Goal: Task Accomplishment & Management: Manage account settings

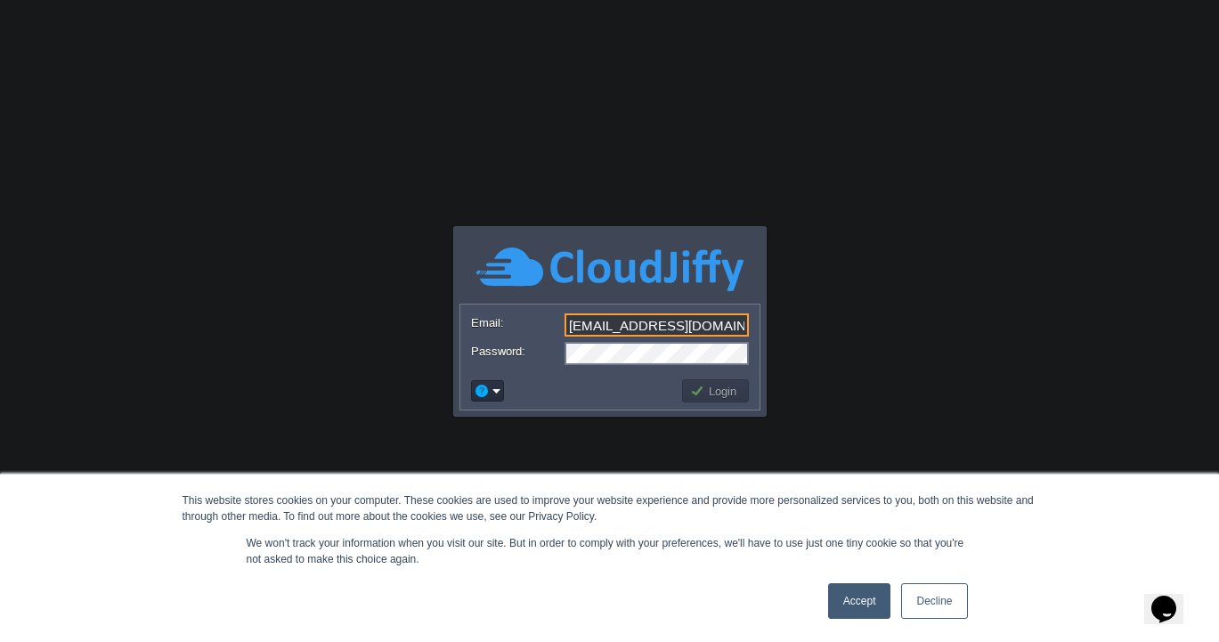
type input "[EMAIL_ADDRESS][DOMAIN_NAME]"
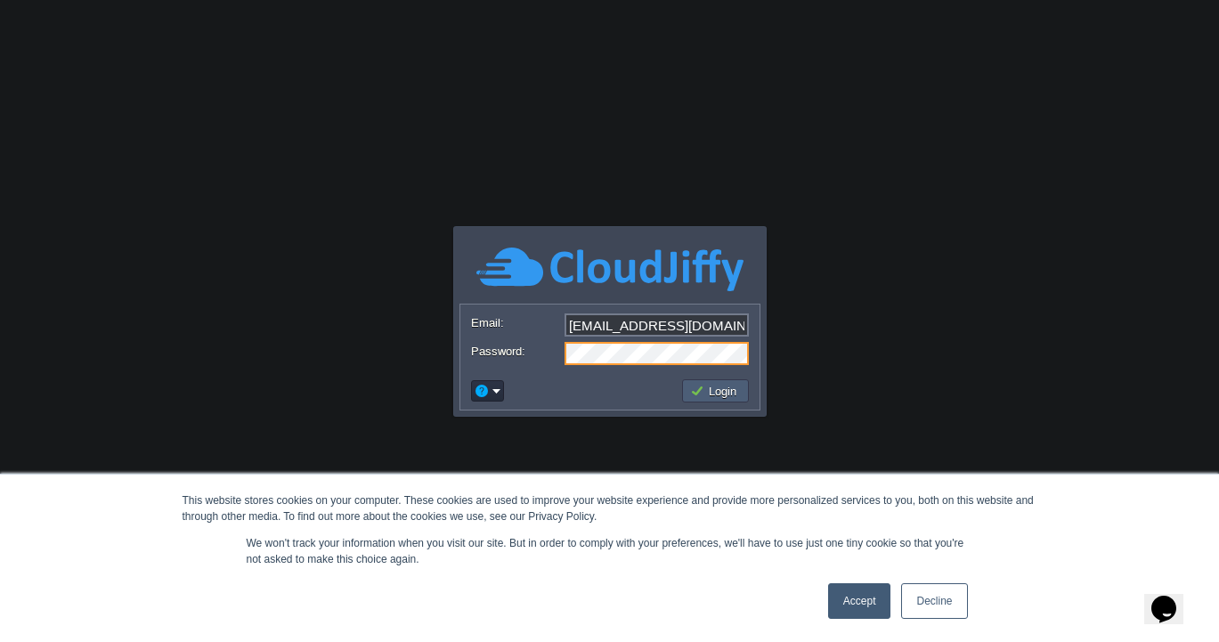
click at [723, 395] on button "Login" at bounding box center [716, 391] width 52 height 16
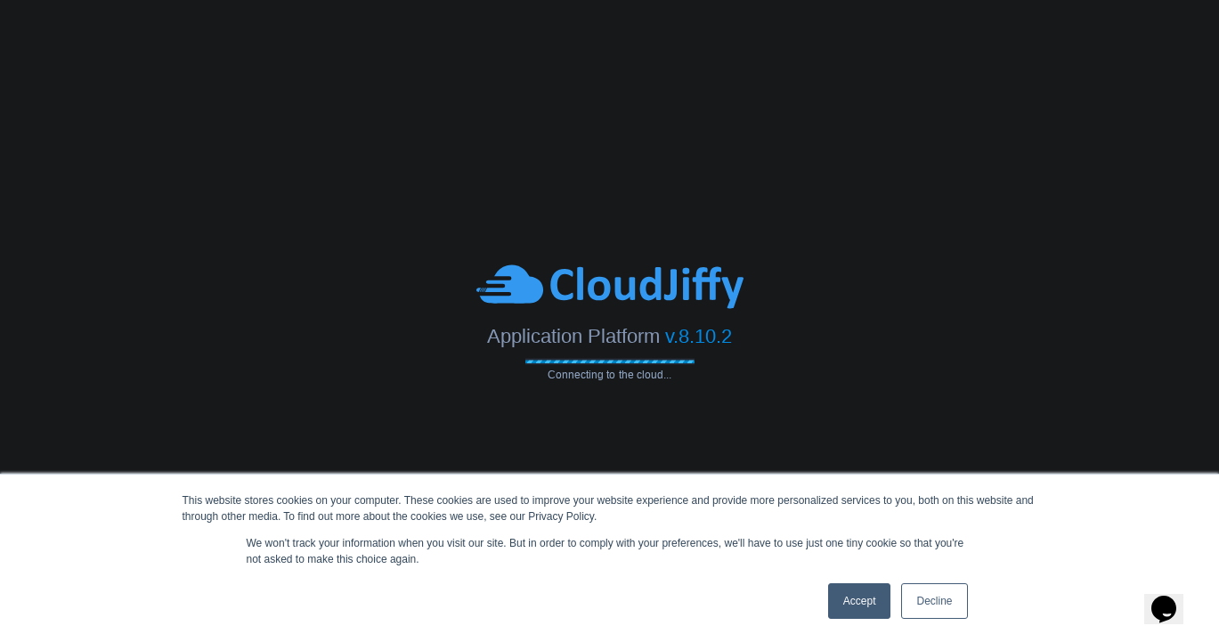
click at [865, 605] on link "Accept" at bounding box center [859, 601] width 63 height 36
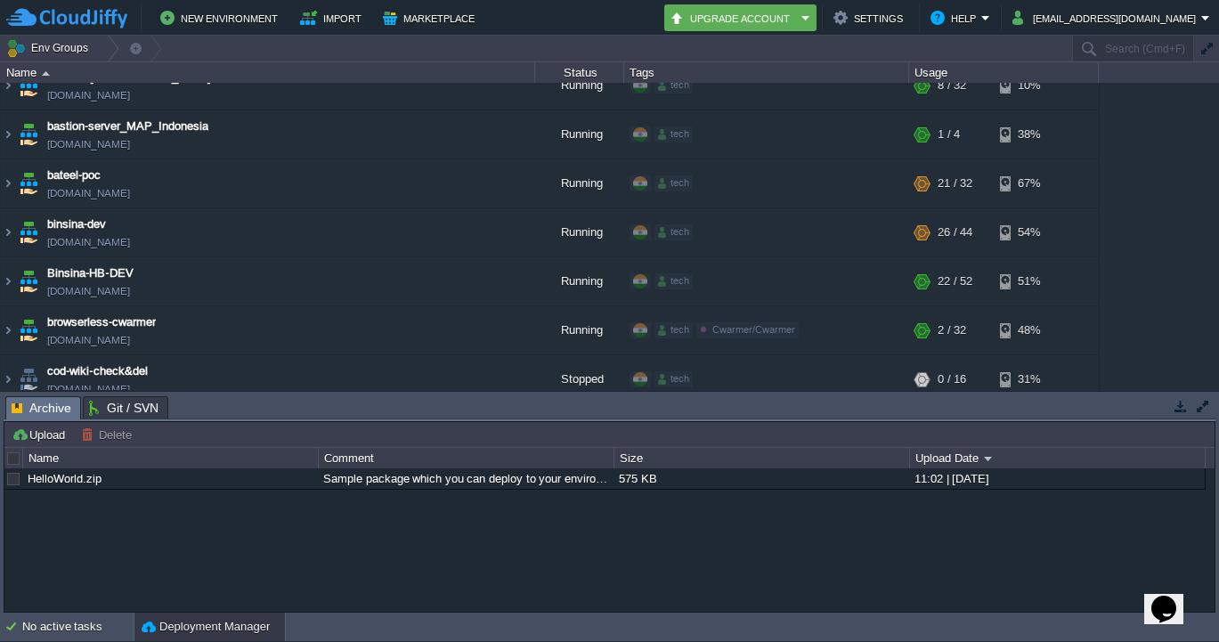
scroll to position [465, 0]
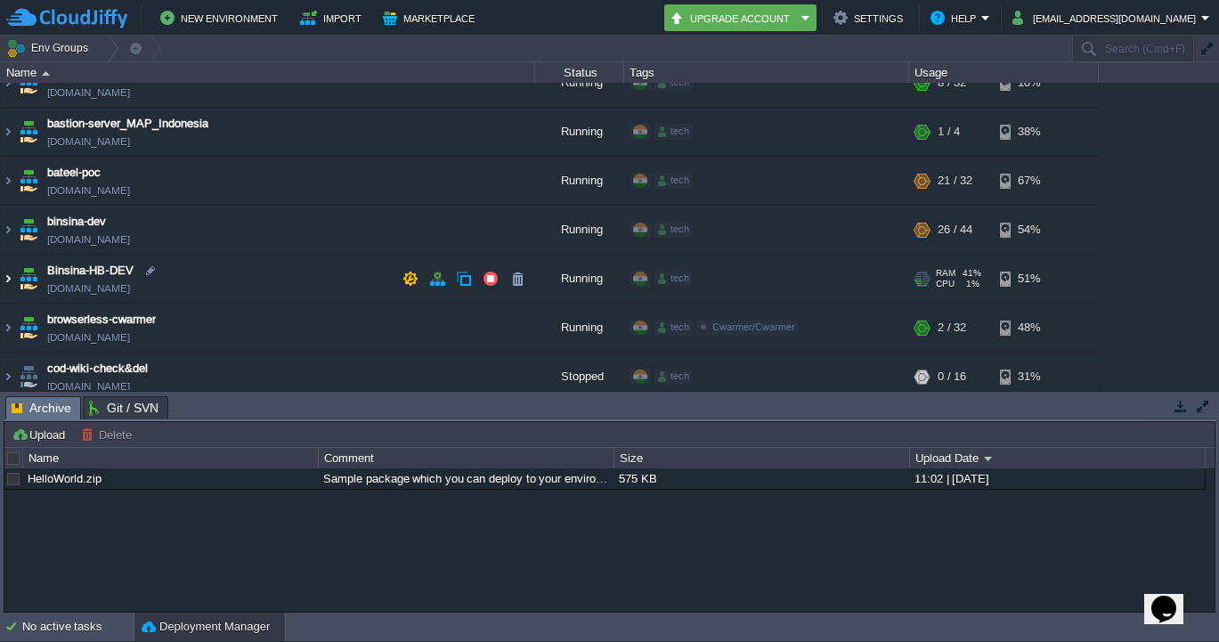
click at [9, 280] on img at bounding box center [8, 279] width 14 height 48
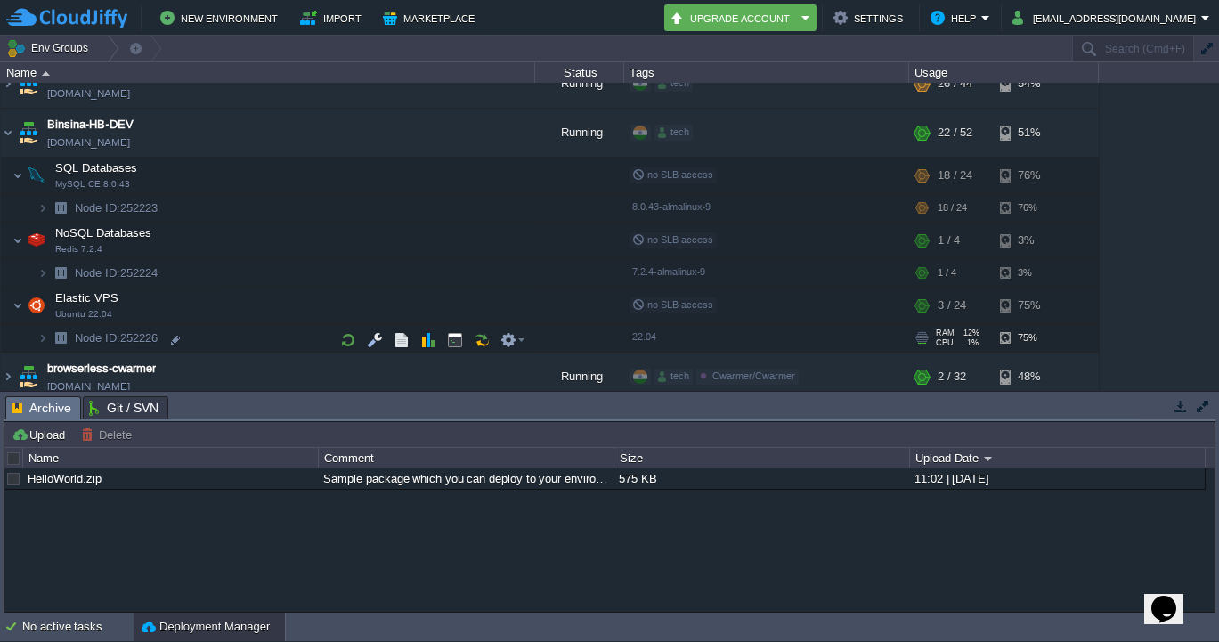
scroll to position [621, 0]
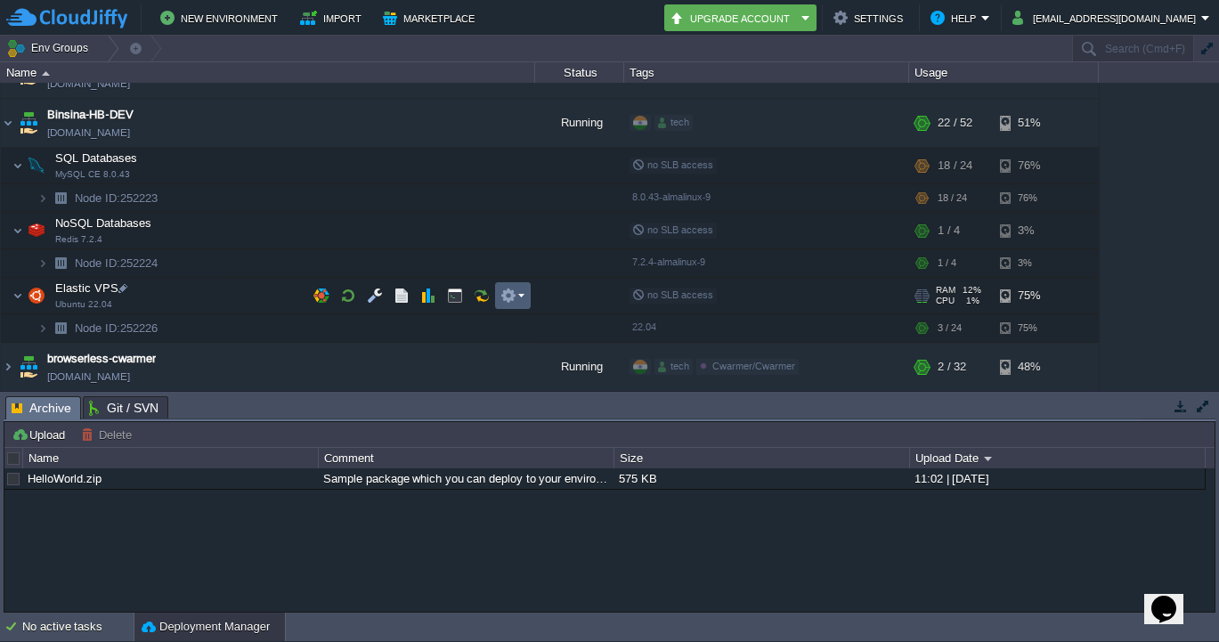
click at [518, 295] on em at bounding box center [512, 296] width 24 height 16
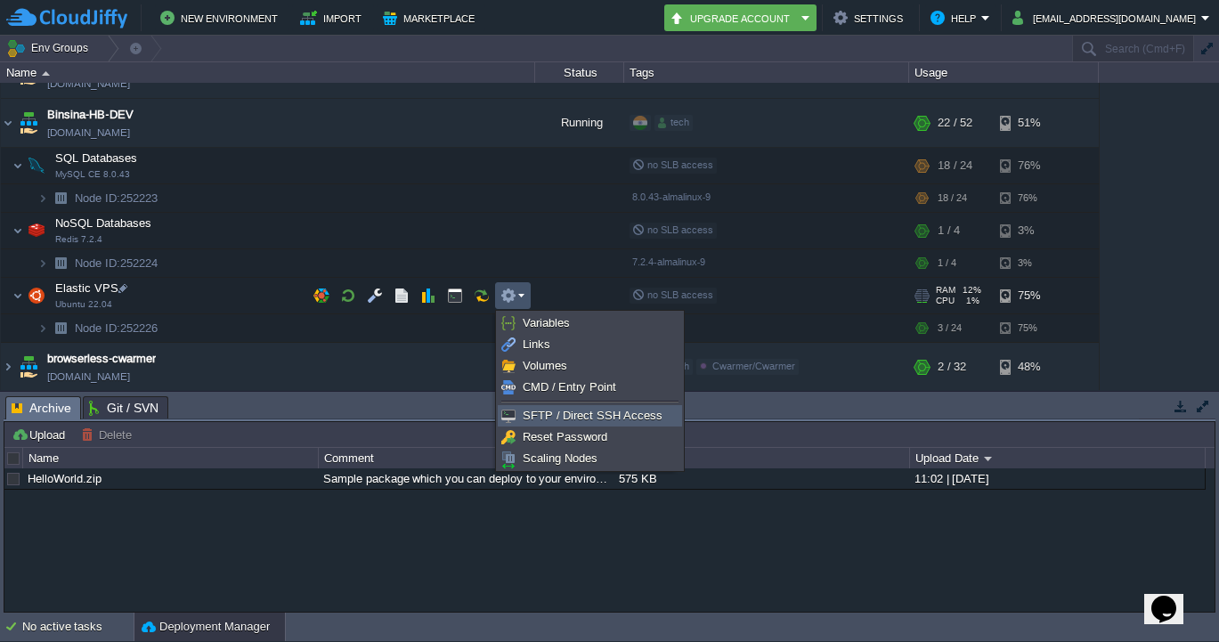
click at [589, 411] on span "SFTP / Direct SSH Access" at bounding box center [593, 415] width 140 height 13
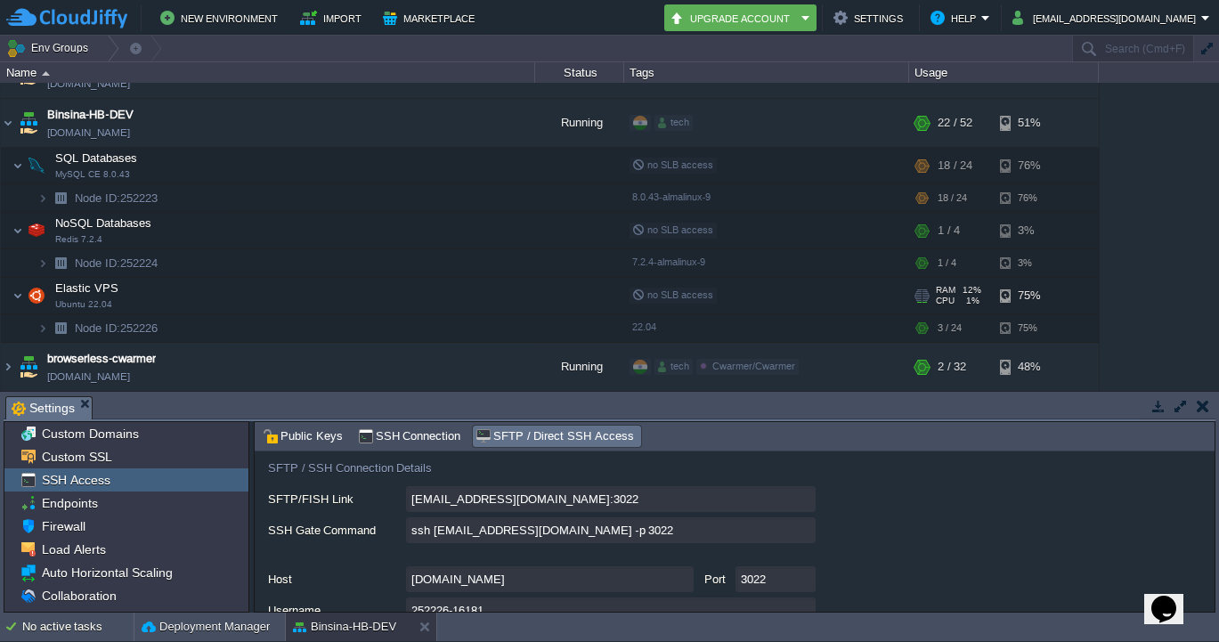
scroll to position [108, 0]
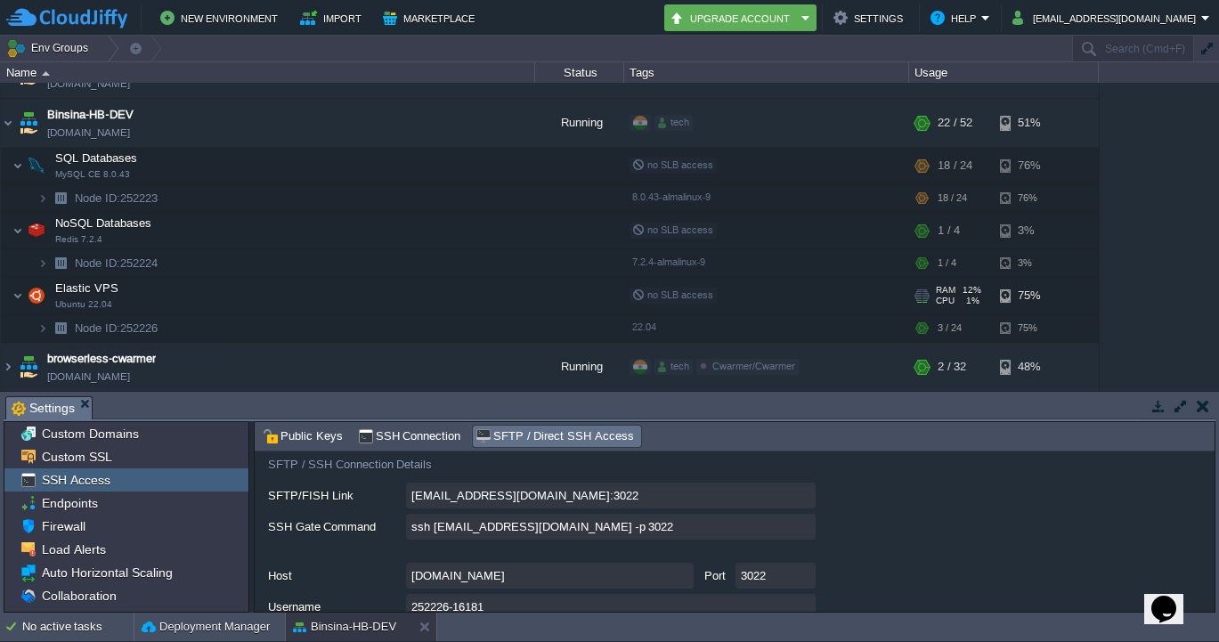
click at [800, 530] on input "ssh [EMAIL_ADDRESS][DOMAIN_NAME] -p 3022" at bounding box center [611, 527] width 410 height 26
click at [902, 532] on div "ssh [EMAIL_ADDRESS][DOMAIN_NAME] -p 3022" at bounding box center [741, 528] width 946 height 28
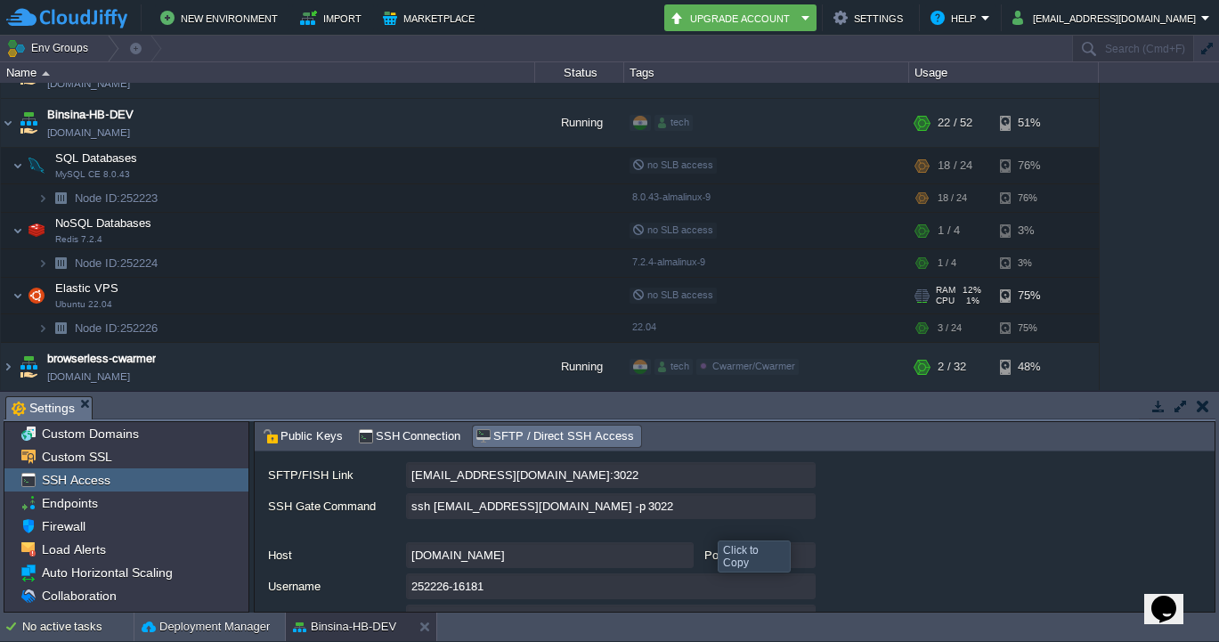
scroll to position [98, 0]
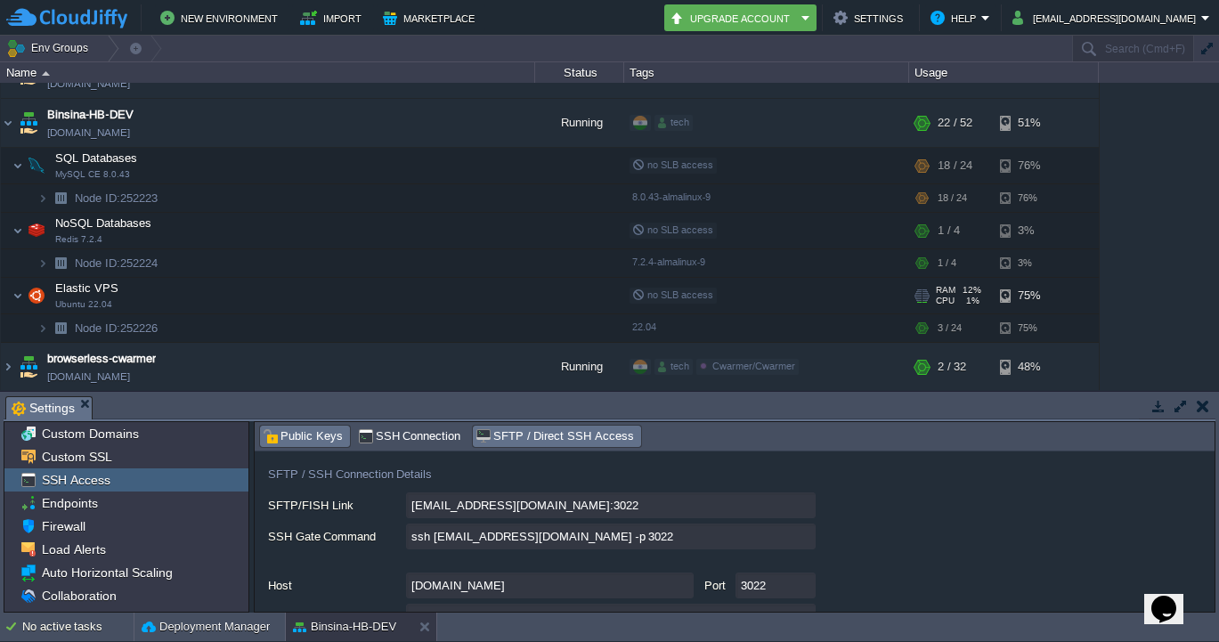
click at [301, 428] on span "Public Keys" at bounding box center [303, 436] width 80 height 20
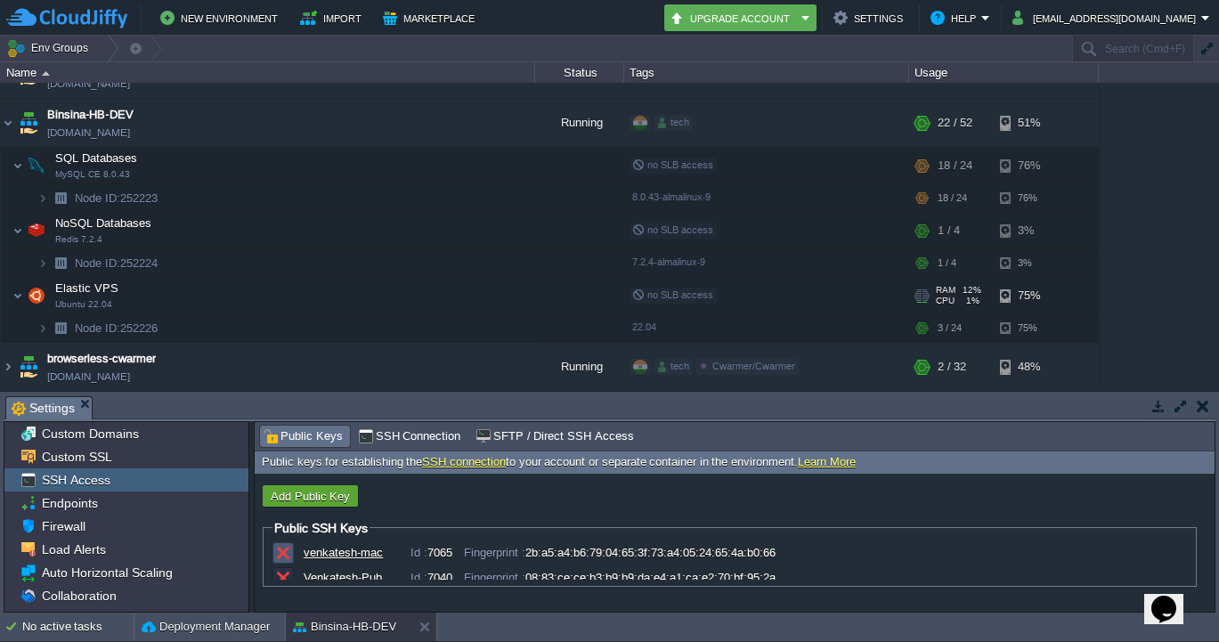
scroll to position [13, 0]
click at [286, 565] on button "button" at bounding box center [283, 565] width 16 height 16
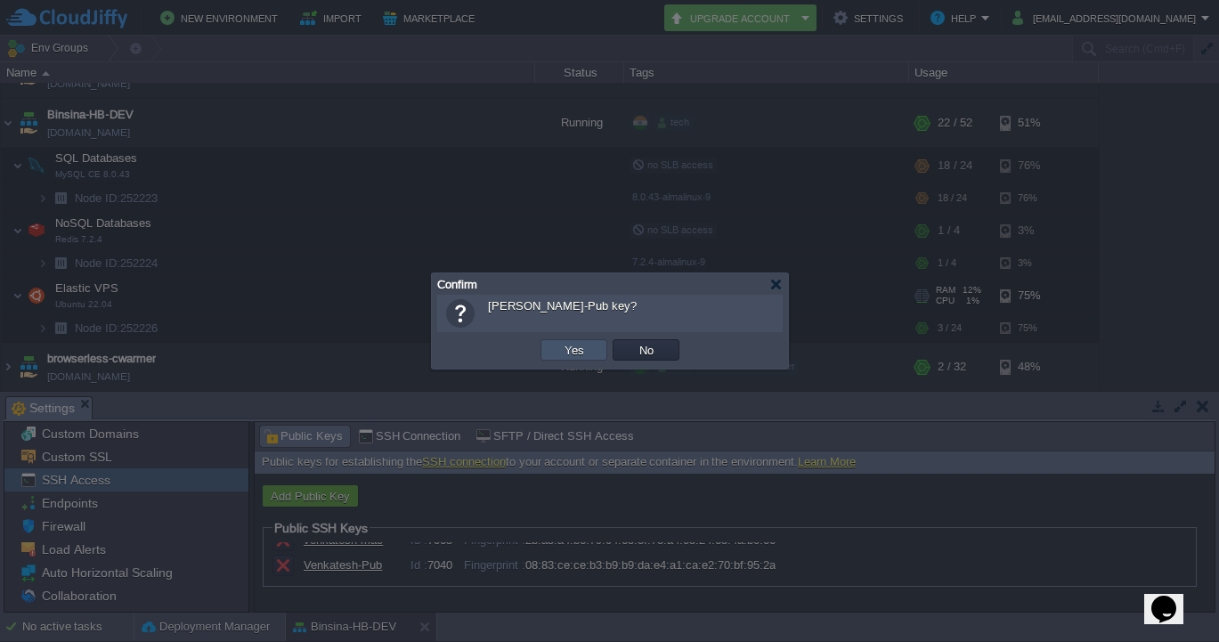
click at [585, 353] on button "Yes" at bounding box center [574, 350] width 30 height 16
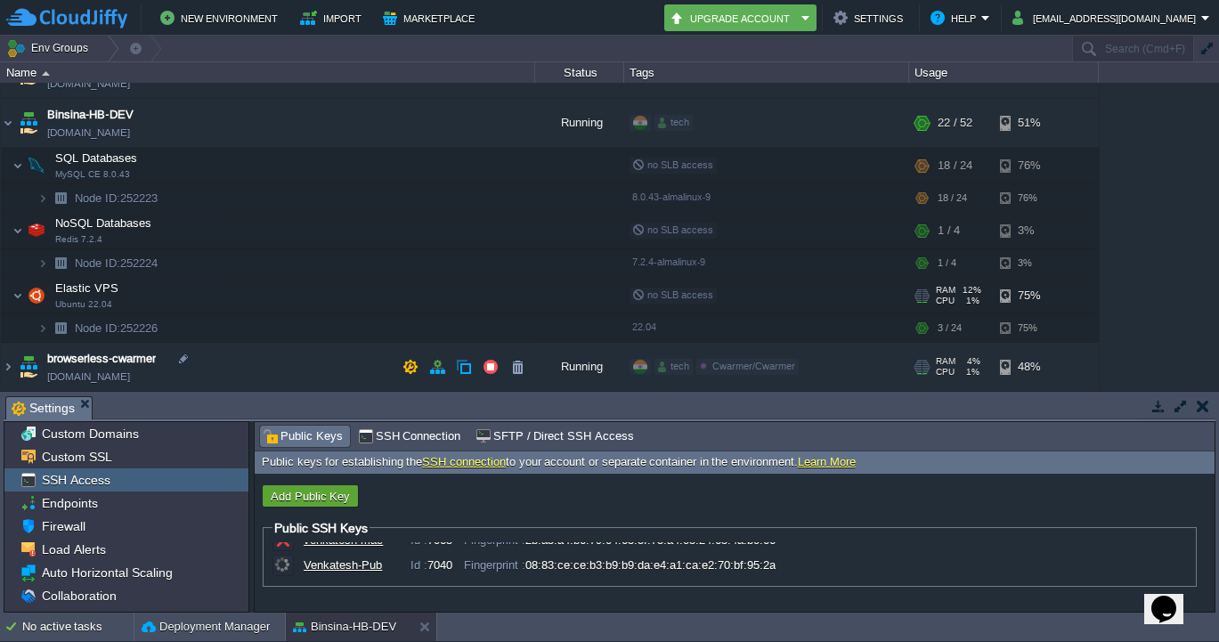
scroll to position [0, 0]
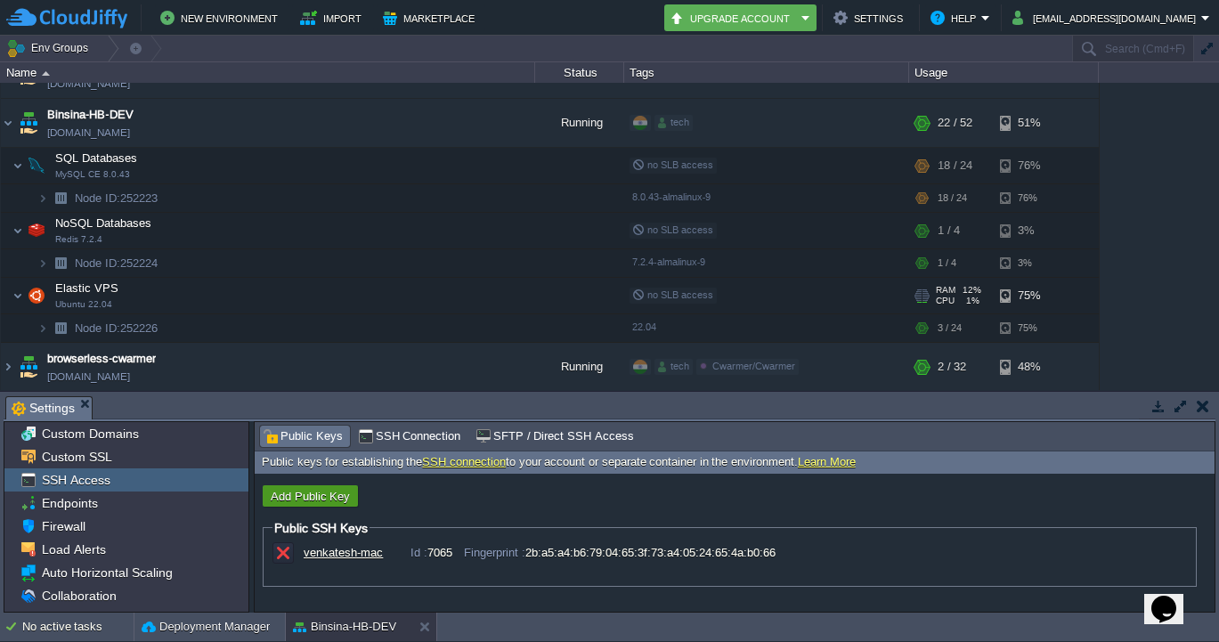
click at [320, 492] on button "Add Public Key" at bounding box center [310, 496] width 90 height 16
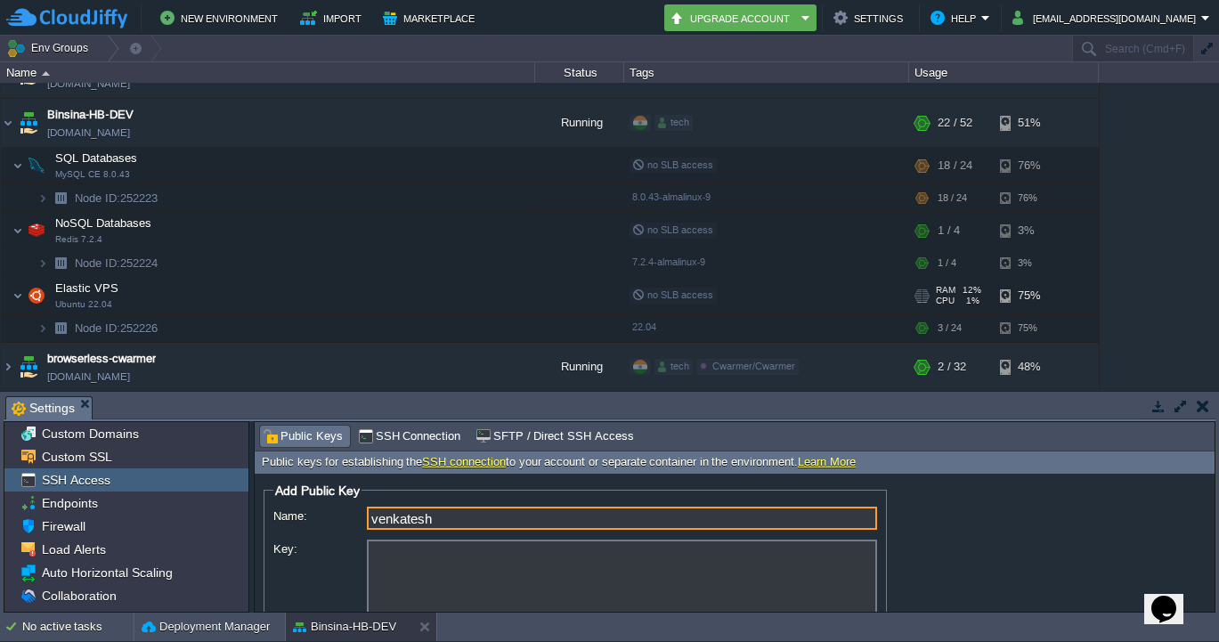
type input "venkatesh"
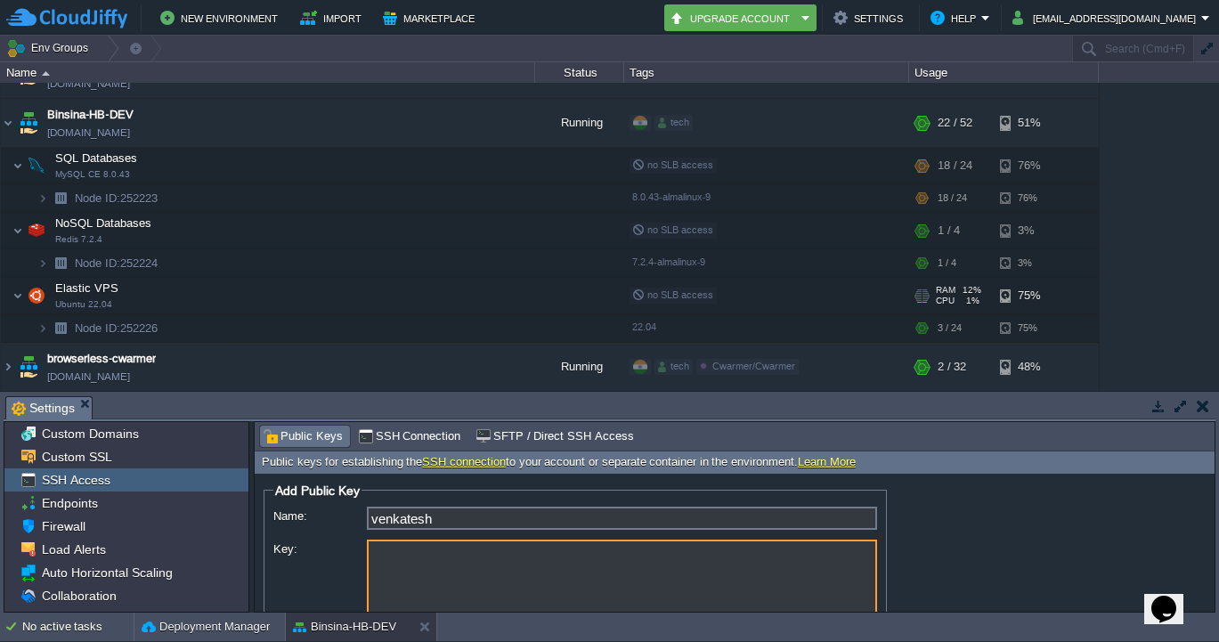
click at [520, 572] on textarea "Key:" at bounding box center [622, 586] width 510 height 93
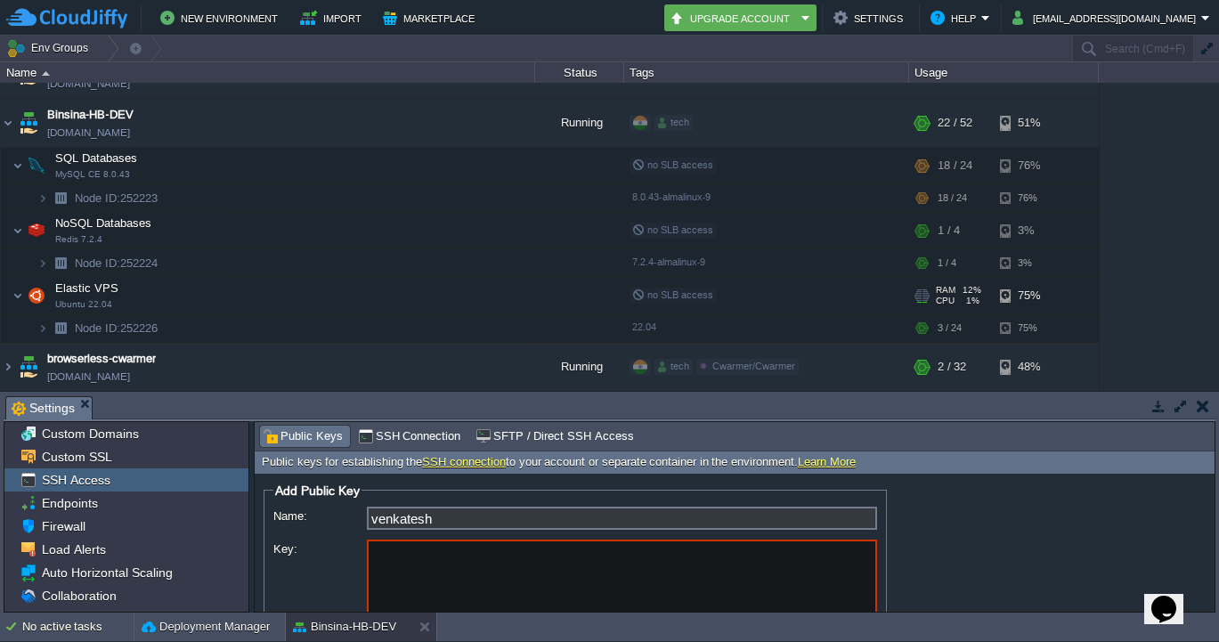
paste textarea "-----BEGIN OPENSSH PRIVATE KEY----- b3BlbnNzaC1rZXktdjEAAAAABG5vbmUAAAAEbm9uZQA…"
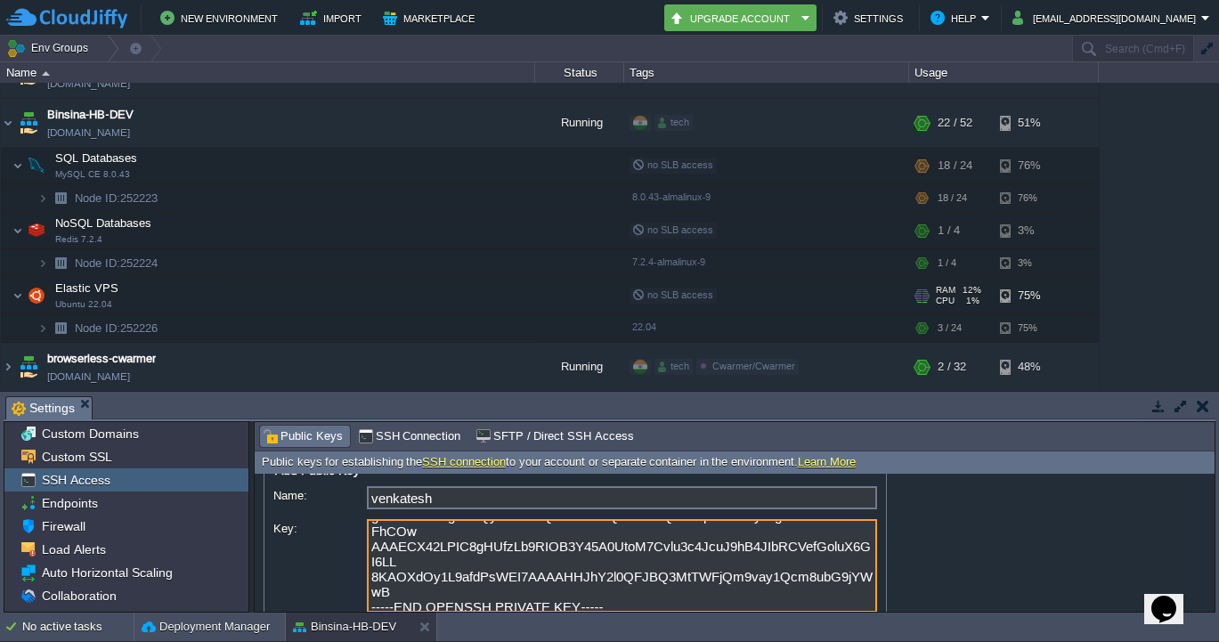
scroll to position [87, 0]
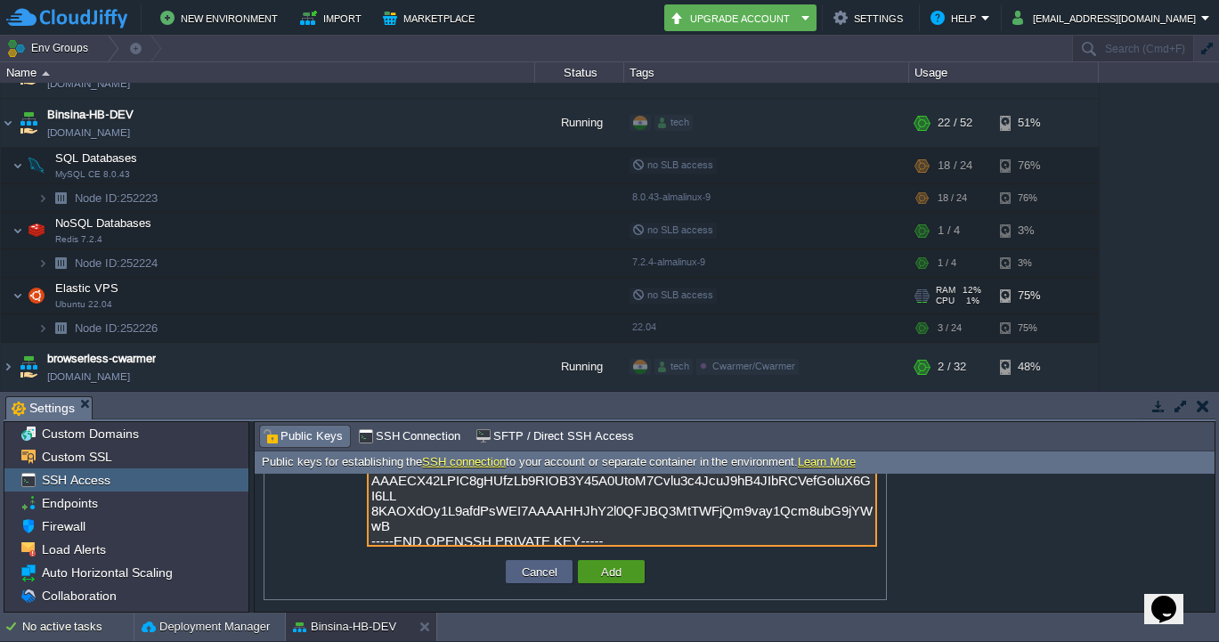
type textarea "-----BEGIN OPENSSH PRIVATE KEY----- b3BlbnNzaC1rZXktdjEAAAAABG5vbmUAAAAEbm9uZQA…"
click at [627, 573] on td "Add" at bounding box center [611, 571] width 67 height 23
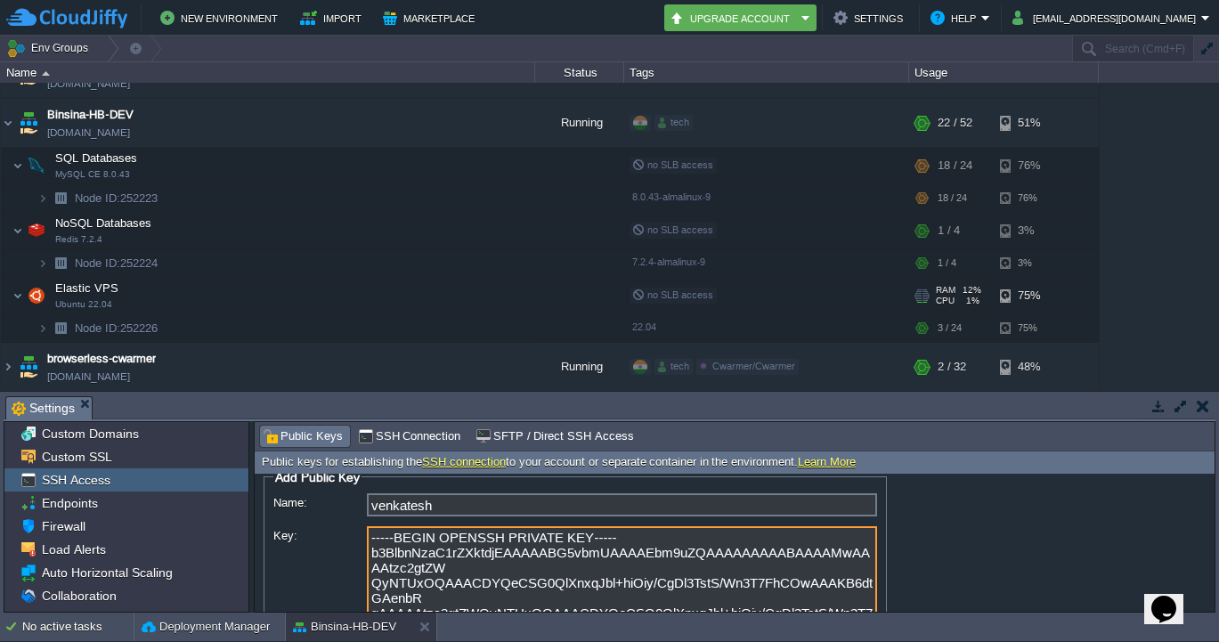
scroll to position [0, 0]
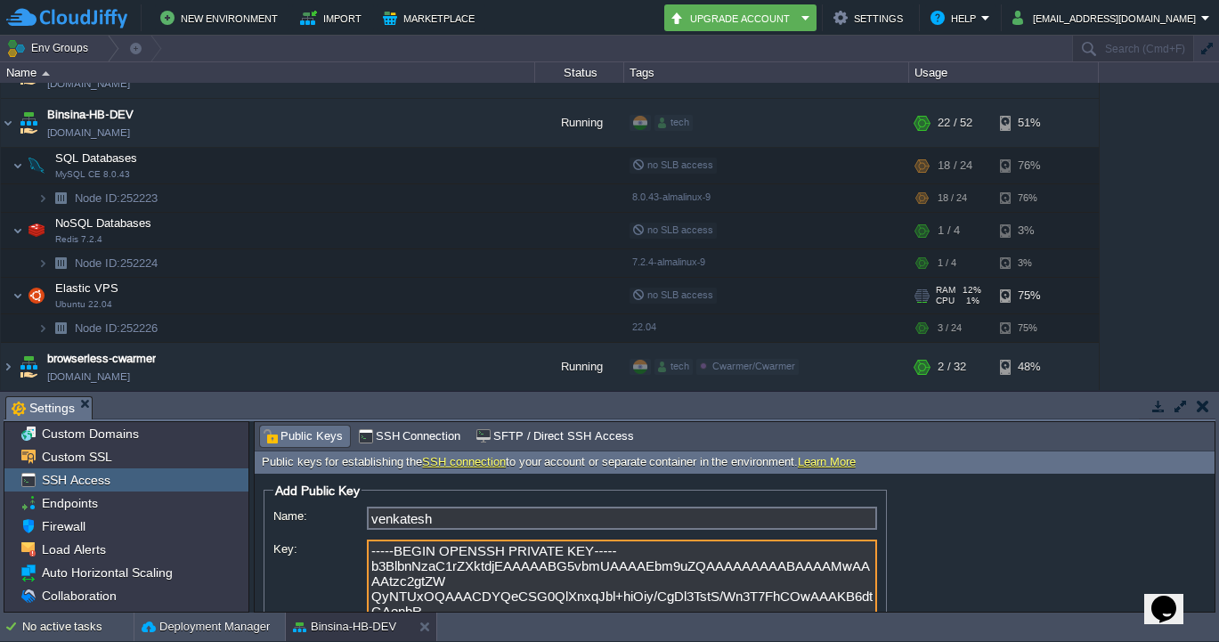
drag, startPoint x: 604, startPoint y: 570, endPoint x: 363, endPoint y: 556, distance: 240.8
click at [363, 556] on div "Key: -----BEGIN OPENSSH PRIVATE KEY----- b3BlbnNzaC1rZXktdjEAAAAABG5vbmUAAAAEbm…" at bounding box center [575, 588] width 604 height 96
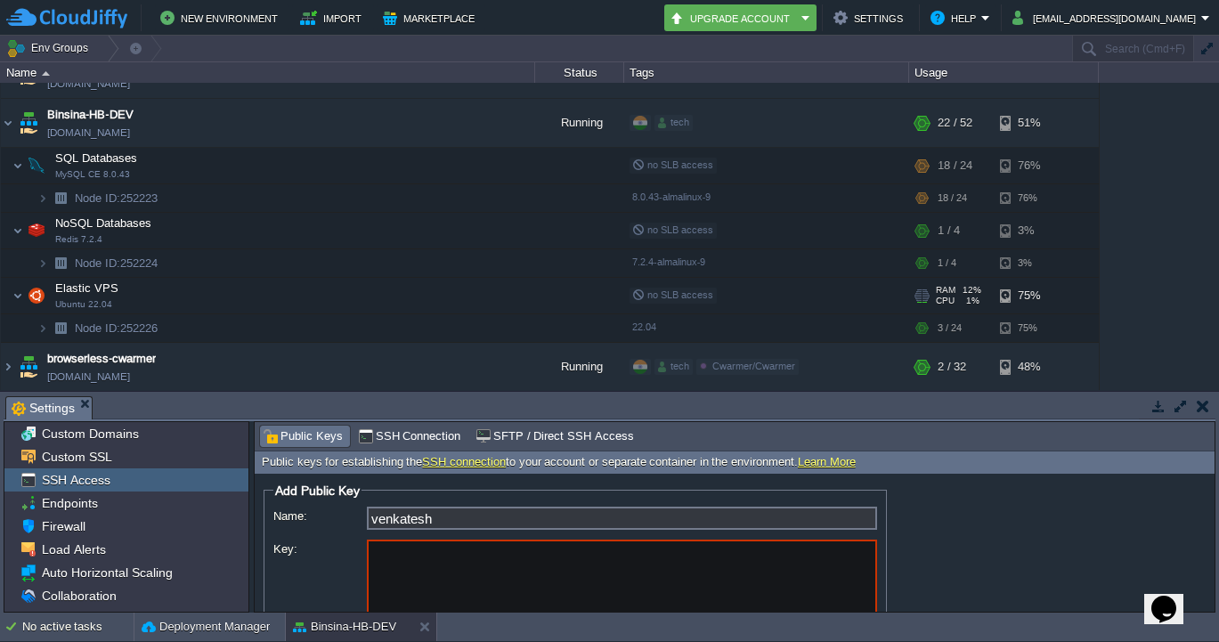
paste textarea "ssh-ed25519 AAAAC3NzaC1lZDI1NTE5AAAAINhB4JIbRCVefGoluX6GI6LL8KAOXdOy1L9afdPsWEI…"
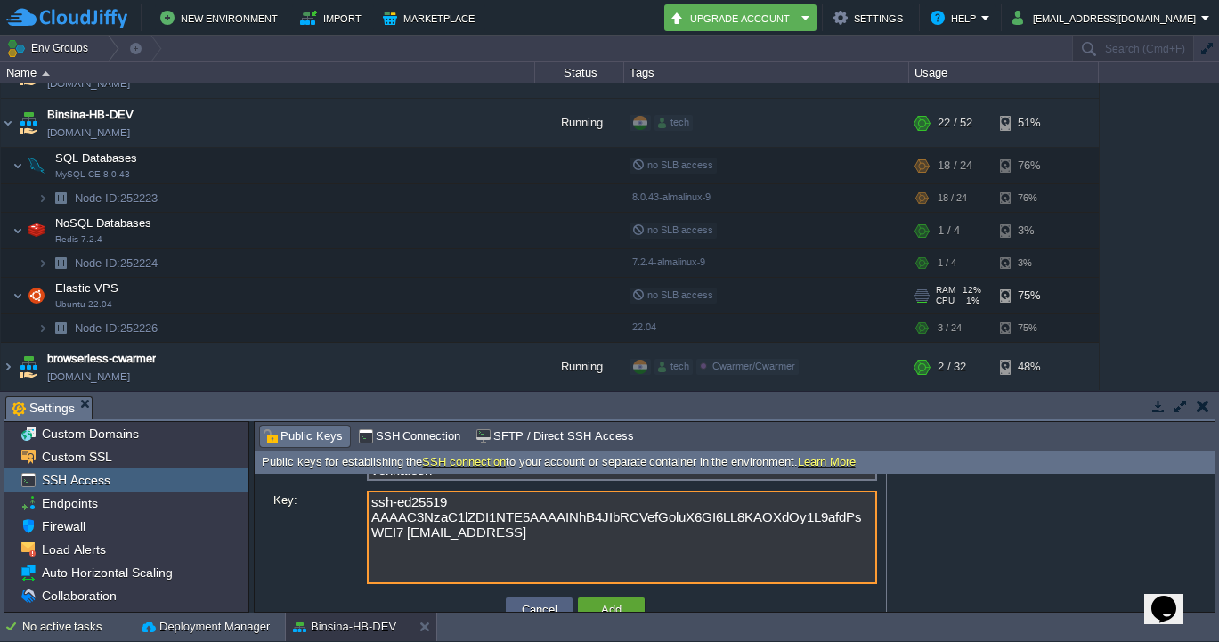
scroll to position [87, 0]
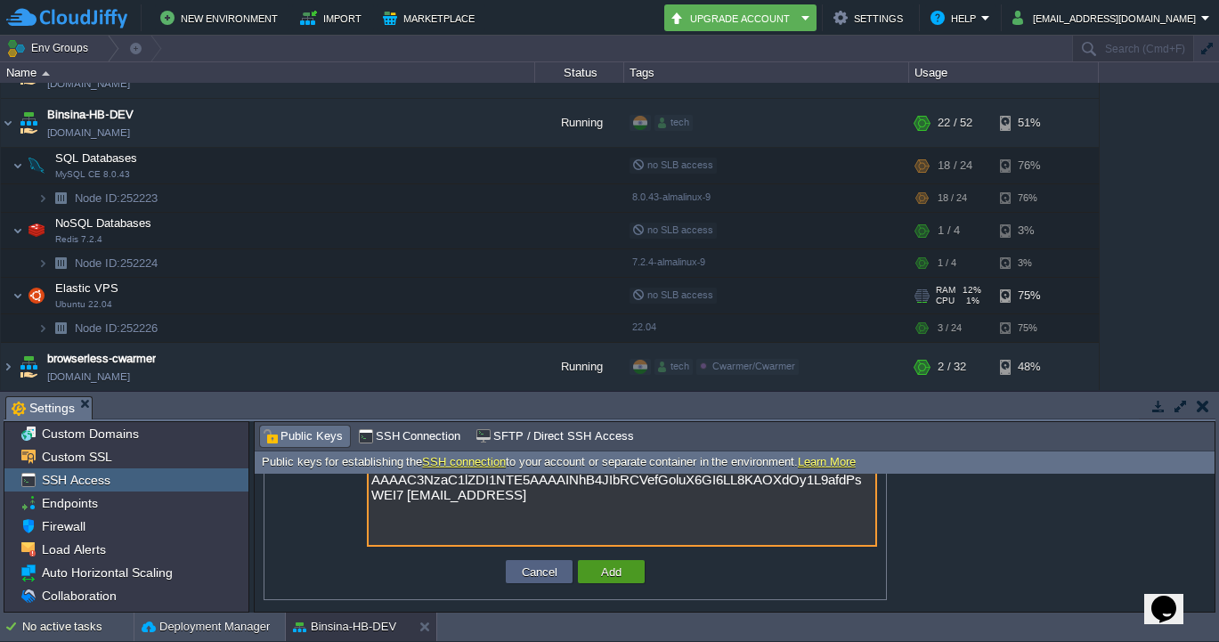
type textarea "ssh-ed25519 AAAAC3NzaC1lZDI1NTE5AAAAINhB4JIbRCVefGoluX6GI6LL8KAOXdOy1L9afdPsWEI…"
click at [623, 579] on button "Add" at bounding box center [611, 572] width 31 height 16
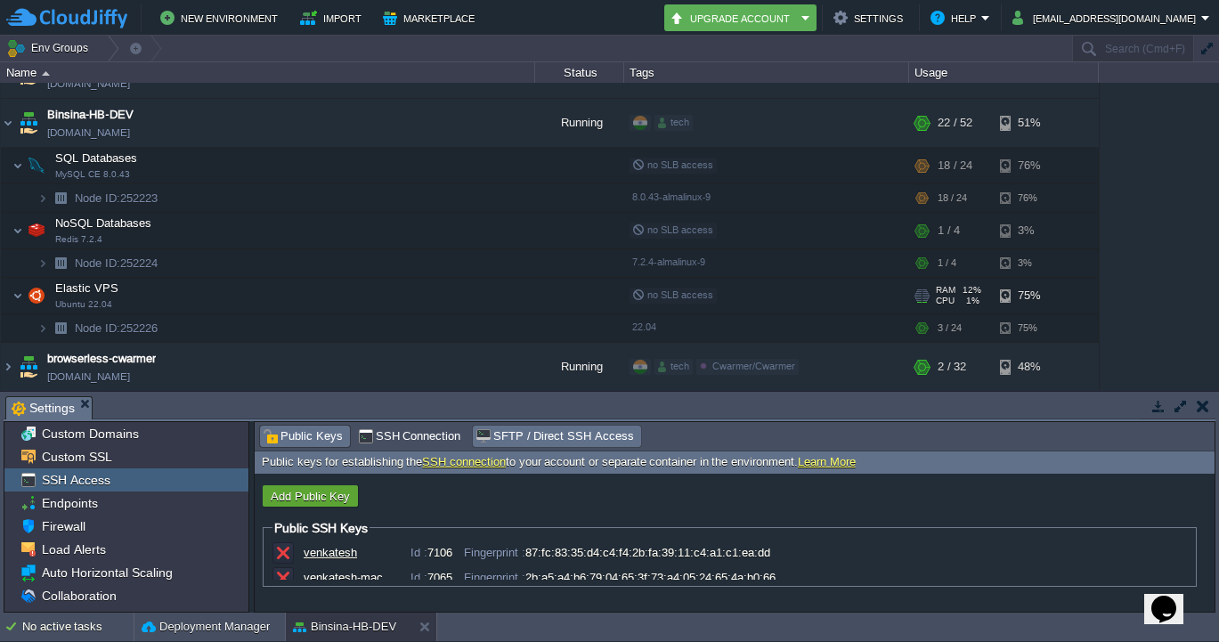
click at [532, 433] on span "SFTP / Direct SSH Access" at bounding box center [554, 436] width 158 height 20
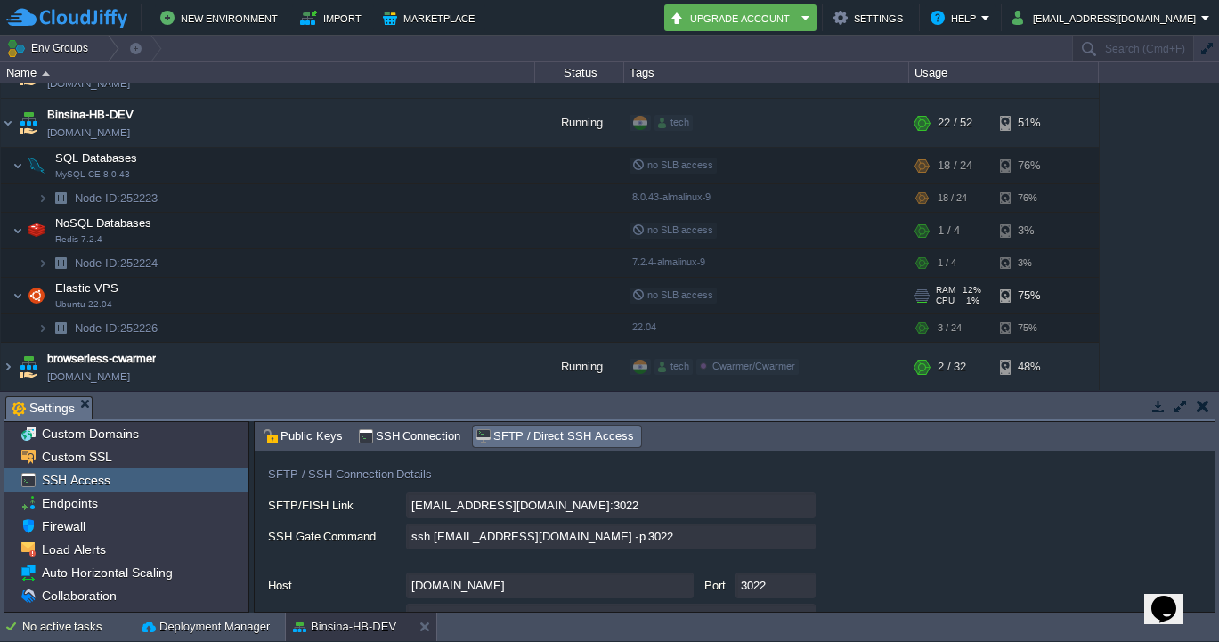
click at [805, 539] on input "ssh [EMAIL_ADDRESS][DOMAIN_NAME] -p 3022" at bounding box center [611, 537] width 410 height 26
click at [9, 126] on img at bounding box center [8, 123] width 14 height 48
